Goal: Transaction & Acquisition: Purchase product/service

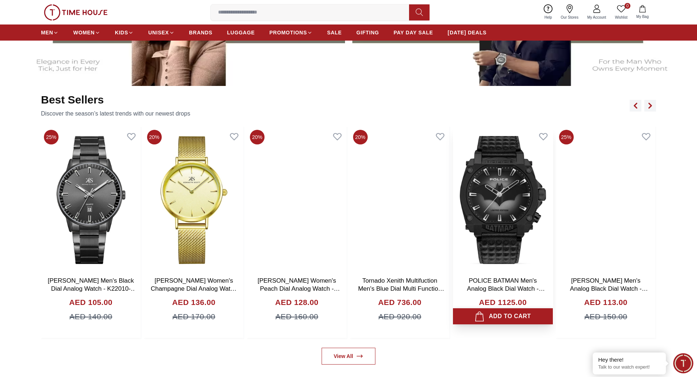
click at [500, 319] on div "Add to cart" at bounding box center [503, 316] width 56 height 10
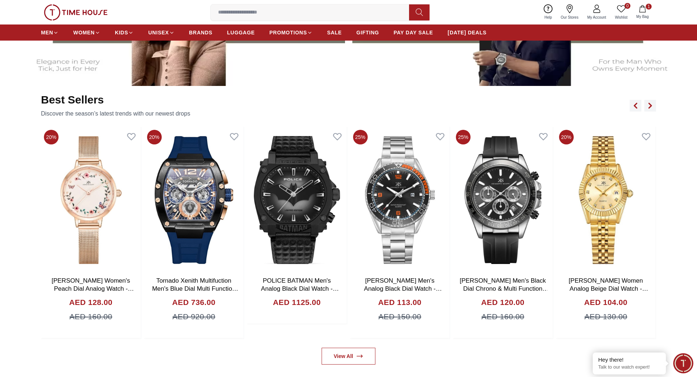
click at [644, 11] on icon "button" at bounding box center [642, 8] width 7 height 7
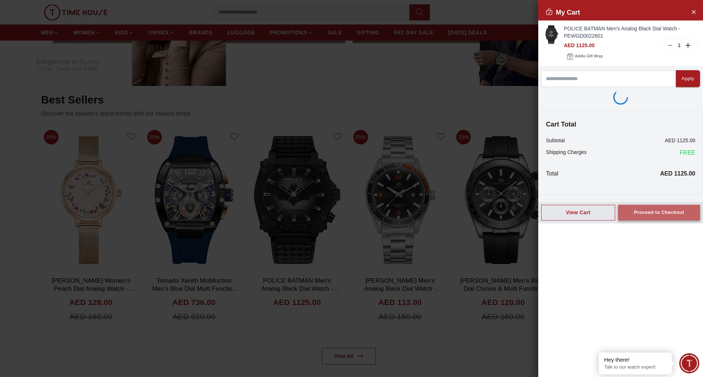
click at [636, 216] on div "Proceed to Checkout" at bounding box center [658, 213] width 50 height 8
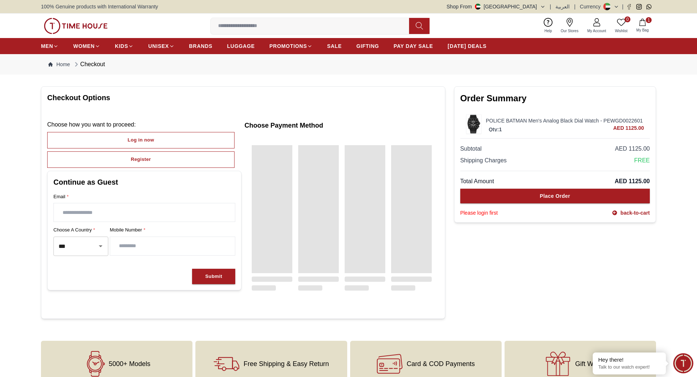
drag, startPoint x: 95, startPoint y: 209, endPoint x: 93, endPoint y: 220, distance: 10.8
click at [94, 209] on input "text" at bounding box center [144, 212] width 181 height 18
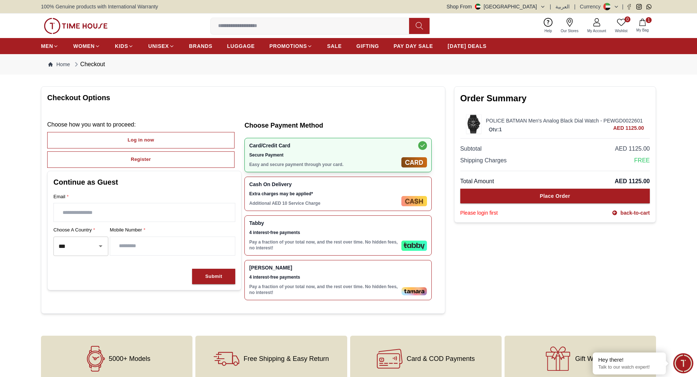
type input "**********"
drag, startPoint x: 252, startPoint y: 286, endPoint x: 278, endPoint y: 289, distance: 26.5
click at [278, 289] on p "Pay a fraction of your total now, and the rest over time. No hidden fees, no in…" at bounding box center [323, 290] width 149 height 12
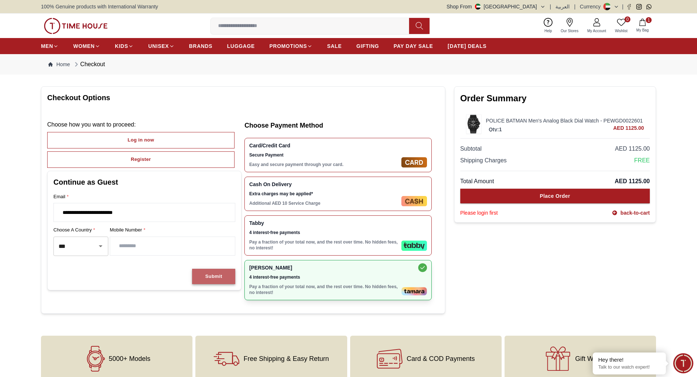
click at [215, 270] on button "Submit" at bounding box center [213, 277] width 43 height 16
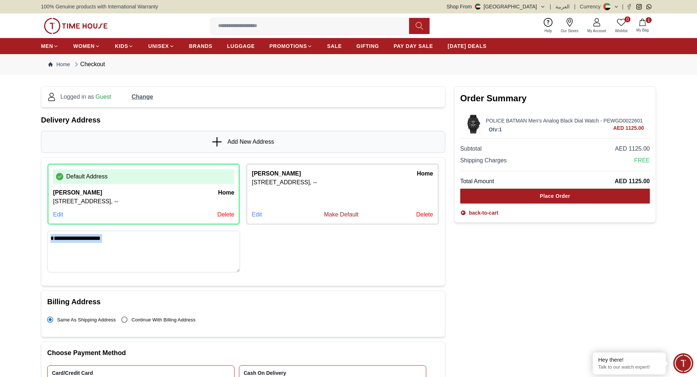
drag, startPoint x: 49, startPoint y: 304, endPoint x: 228, endPoint y: 277, distance: 180.9
click at [214, 278] on div "Delivery Address Add New Address Default Address [PERSON_NAME] home [STREET_ADD…" at bounding box center [243, 286] width 404 height 343
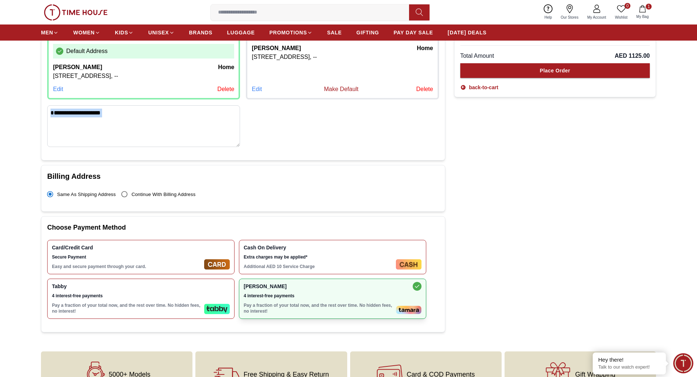
scroll to position [183, 0]
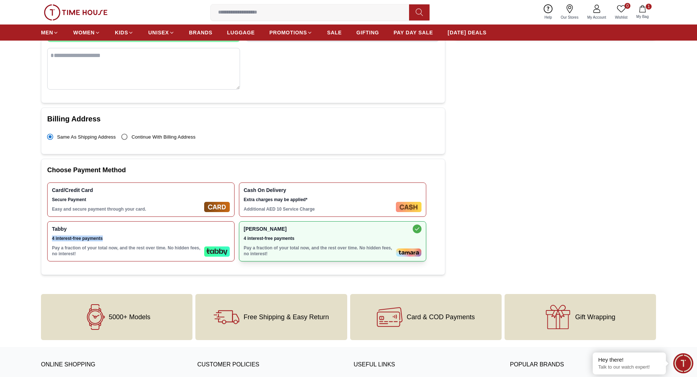
drag, startPoint x: 106, startPoint y: 239, endPoint x: 48, endPoint y: 240, distance: 58.2
click at [48, 240] on div "Tabby 4 interest-free payments Pay a fraction of your total now, and the rest o…" at bounding box center [140, 241] width 187 height 40
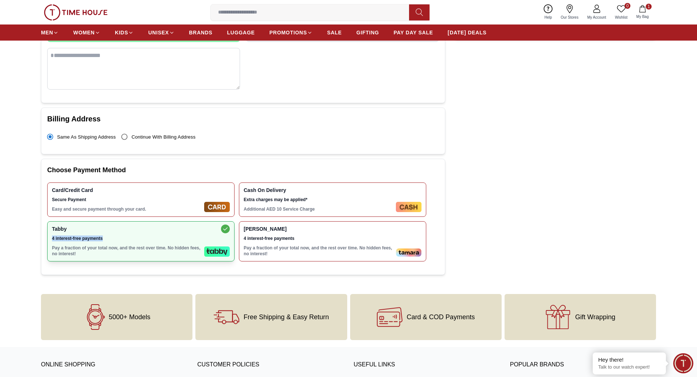
copy span "4 interest-free payments"
click at [45, 248] on div "Choose Payment Method Card/Credit Card Secure Payment Easy and secure payment t…" at bounding box center [243, 217] width 404 height 116
drag, startPoint x: 50, startPoint y: 247, endPoint x: 79, endPoint y: 254, distance: 30.1
click at [79, 254] on div "Tabby 4 interest-free payments Pay a fraction of your total now, and the rest o…" at bounding box center [140, 241] width 187 height 40
copy p "Pay a fraction of your total now, and the rest over time. No hidden fees, no in…"
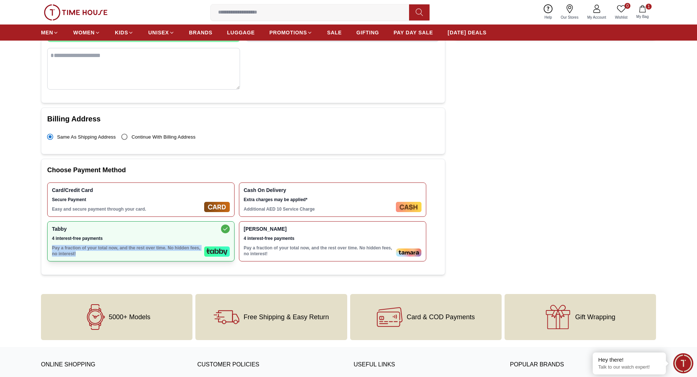
drag, startPoint x: 50, startPoint y: 246, endPoint x: 77, endPoint y: 256, distance: 28.8
click at [77, 256] on div "Tabby 4 interest-free payments Pay a fraction of your total now, and the rest o…" at bounding box center [140, 241] width 187 height 40
copy p "Pay a fraction of your total now, and the rest over time. No hidden fees, no in…"
drag, startPoint x: 49, startPoint y: 246, endPoint x: 78, endPoint y: 255, distance: 29.6
click at [78, 255] on div "Tabby 4 interest-free payments Pay a fraction of your total now, and the rest o…" at bounding box center [140, 241] width 187 height 40
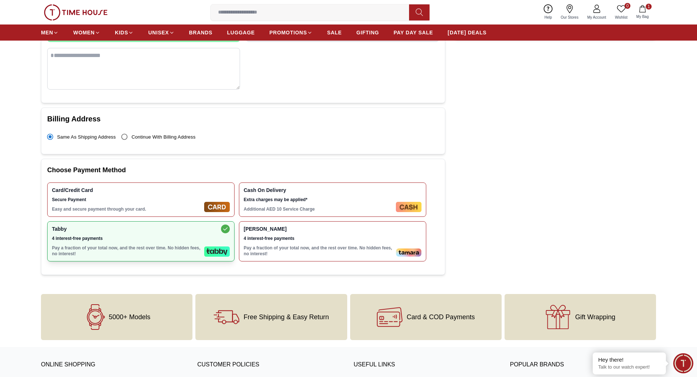
copy p "Pay a fraction of your total now, and the rest over time. No hidden fees, no in…"
drag, startPoint x: 49, startPoint y: 246, endPoint x: 84, endPoint y: 258, distance: 36.9
click at [84, 258] on div "Tabby 4 interest-free payments Pay a fraction of your total now, and the rest o…" at bounding box center [140, 241] width 187 height 40
drag, startPoint x: 78, startPoint y: 255, endPoint x: 52, endPoint y: 248, distance: 27.6
click at [52, 248] on div "Tabby 4 interest-free payments Pay a fraction of your total now, and the rest o…" at bounding box center [140, 241] width 187 height 40
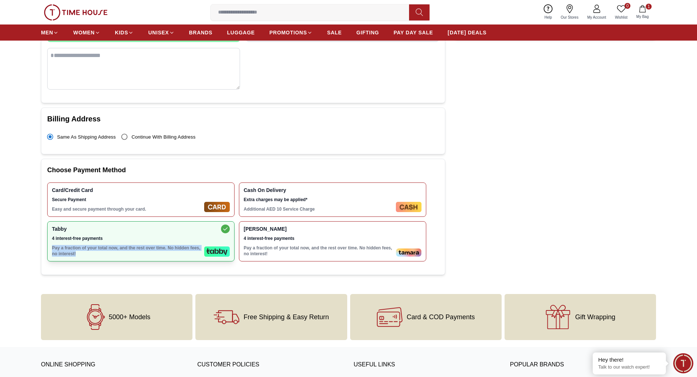
copy p "Pay a fraction of your total now, and the rest over time. No hidden fees, no in…"
drag, startPoint x: 51, startPoint y: 244, endPoint x: 81, endPoint y: 258, distance: 32.7
click at [81, 258] on div "Tabby 4 interest-free payments Pay a fraction of your total now, and the rest o…" at bounding box center [140, 241] width 187 height 40
drag, startPoint x: 50, startPoint y: 247, endPoint x: 78, endPoint y: 255, distance: 28.9
click at [78, 255] on div "Tabby 4 interest-free payments Pay a fraction of your total now, and the rest o…" at bounding box center [140, 241] width 187 height 40
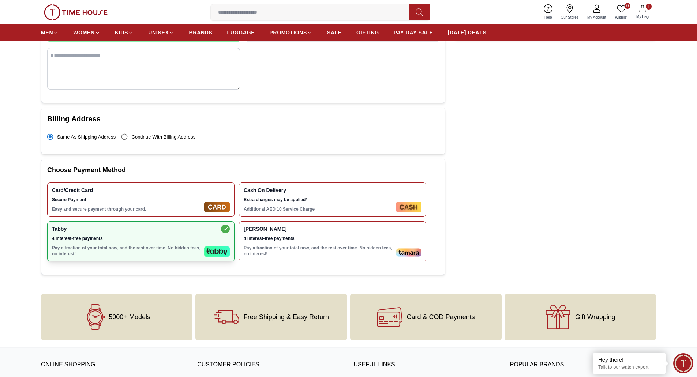
copy p "Pay a fraction of your total now, and the rest over time. No hidden fees, no in…"
drag, startPoint x: 63, startPoint y: 251, endPoint x: 53, endPoint y: 248, distance: 10.5
click at [53, 248] on p "Pay a fraction of your total now, and the rest over time. No hidden fees, no in…" at bounding box center [126, 251] width 149 height 12
